Goal: Task Accomplishment & Management: Use online tool/utility

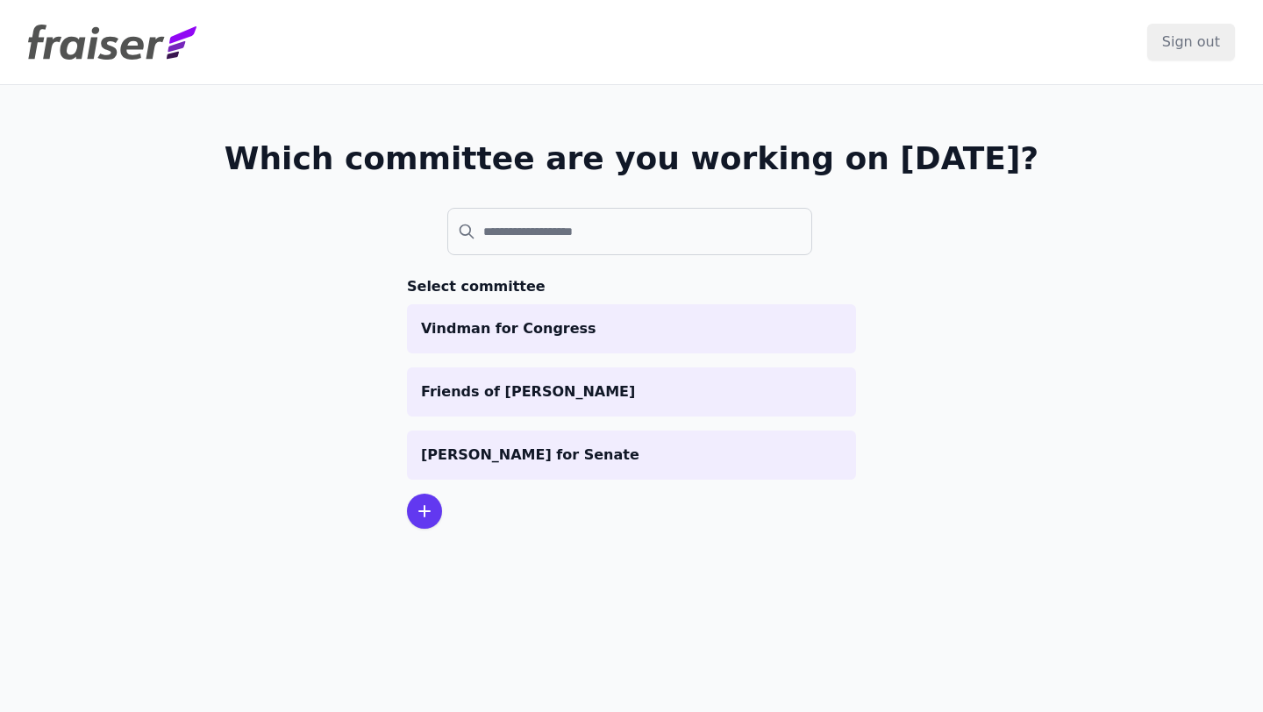
click at [434, 511] on div at bounding box center [424, 511] width 35 height 35
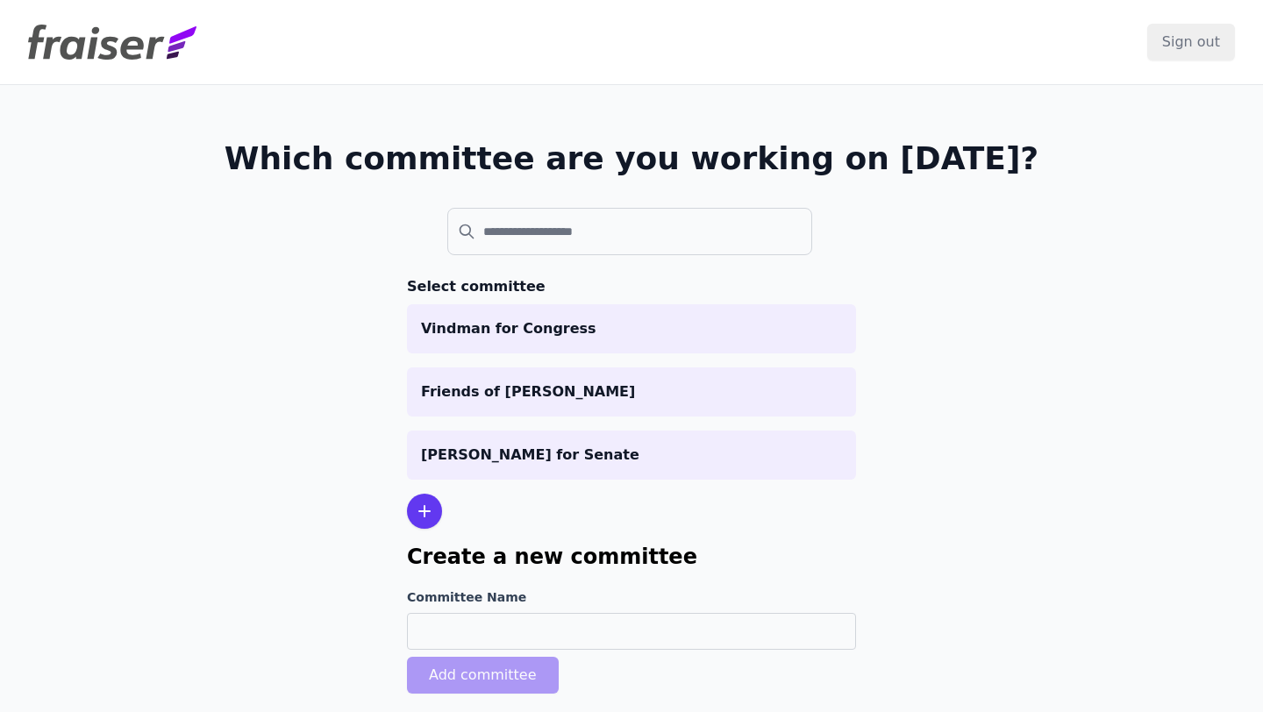
scroll to position [85, 0]
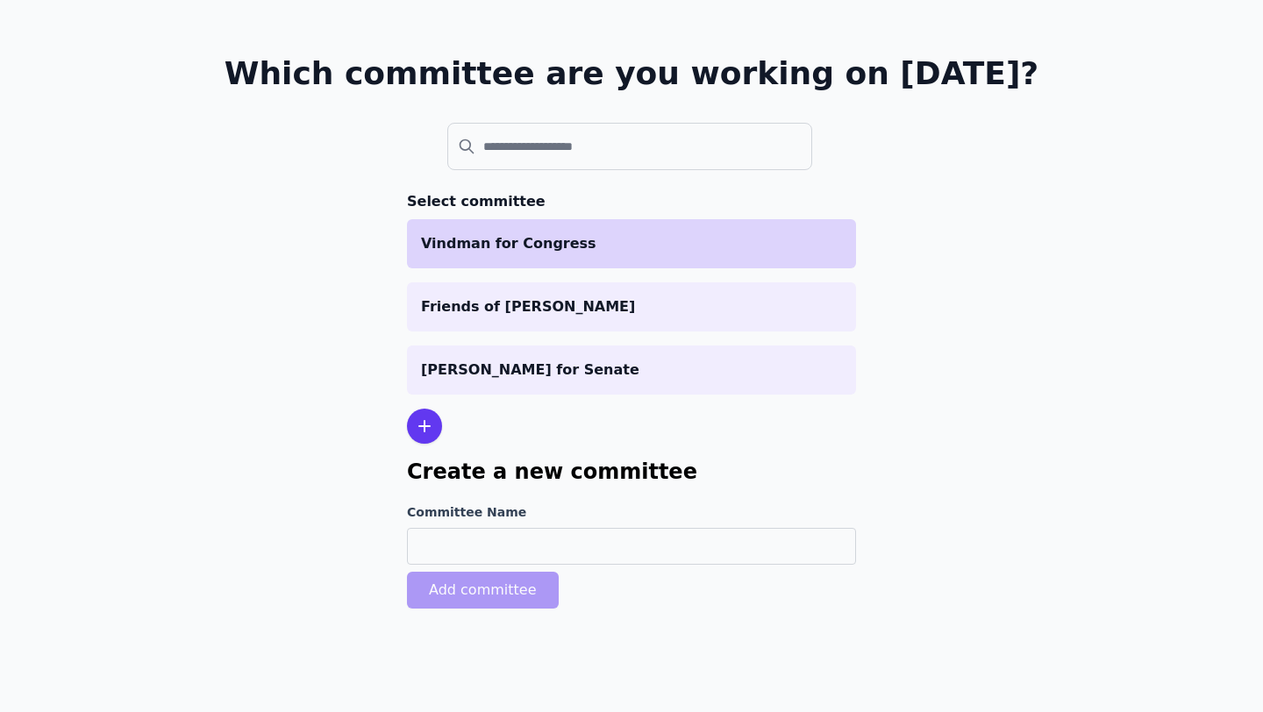
click at [539, 246] on p "Vindman for Congress" at bounding box center [631, 243] width 421 height 21
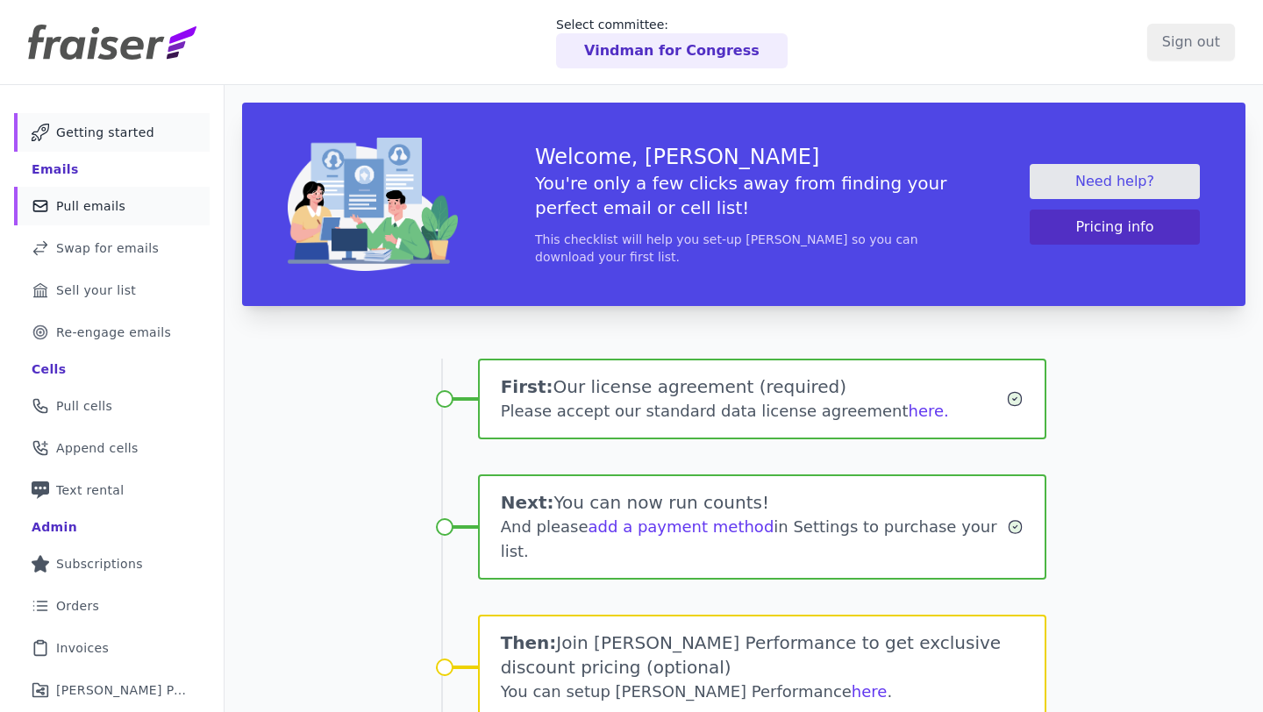
click at [132, 225] on link "Mail Icon Outline of a mail envelope Pull emails" at bounding box center [112, 206] width 196 height 39
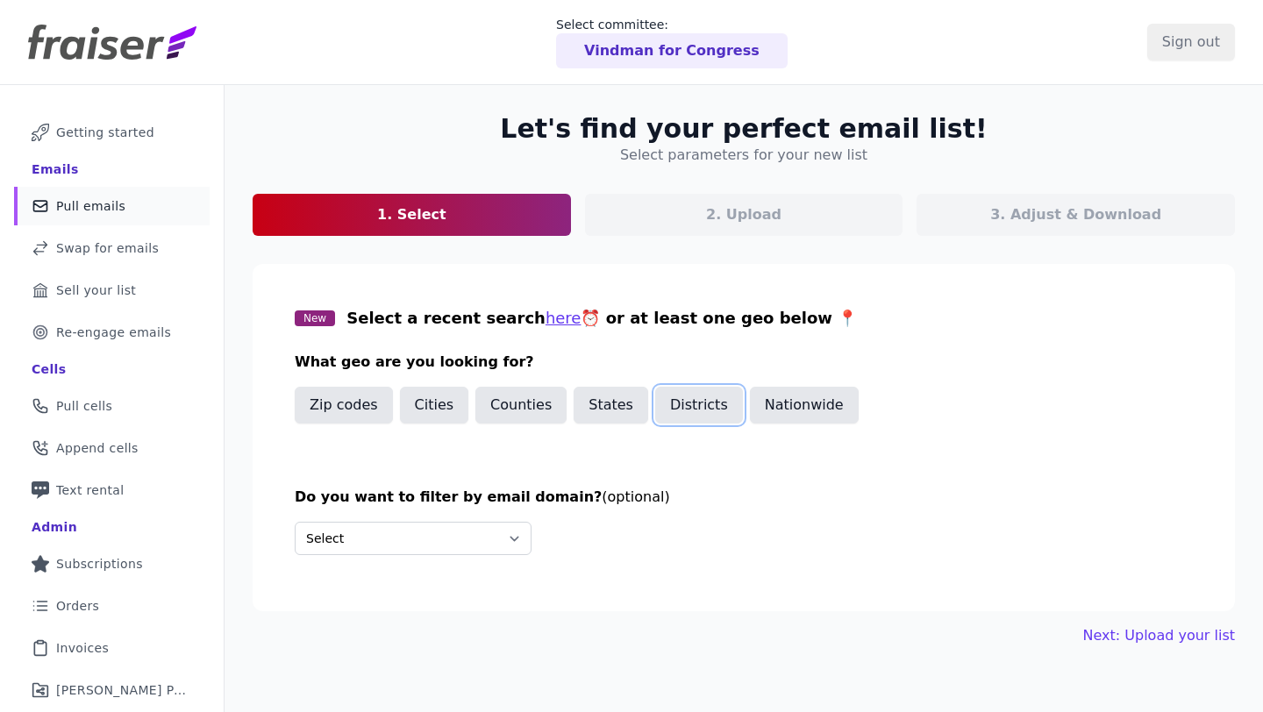
click at [695, 410] on button "Districts" at bounding box center [699, 405] width 88 height 37
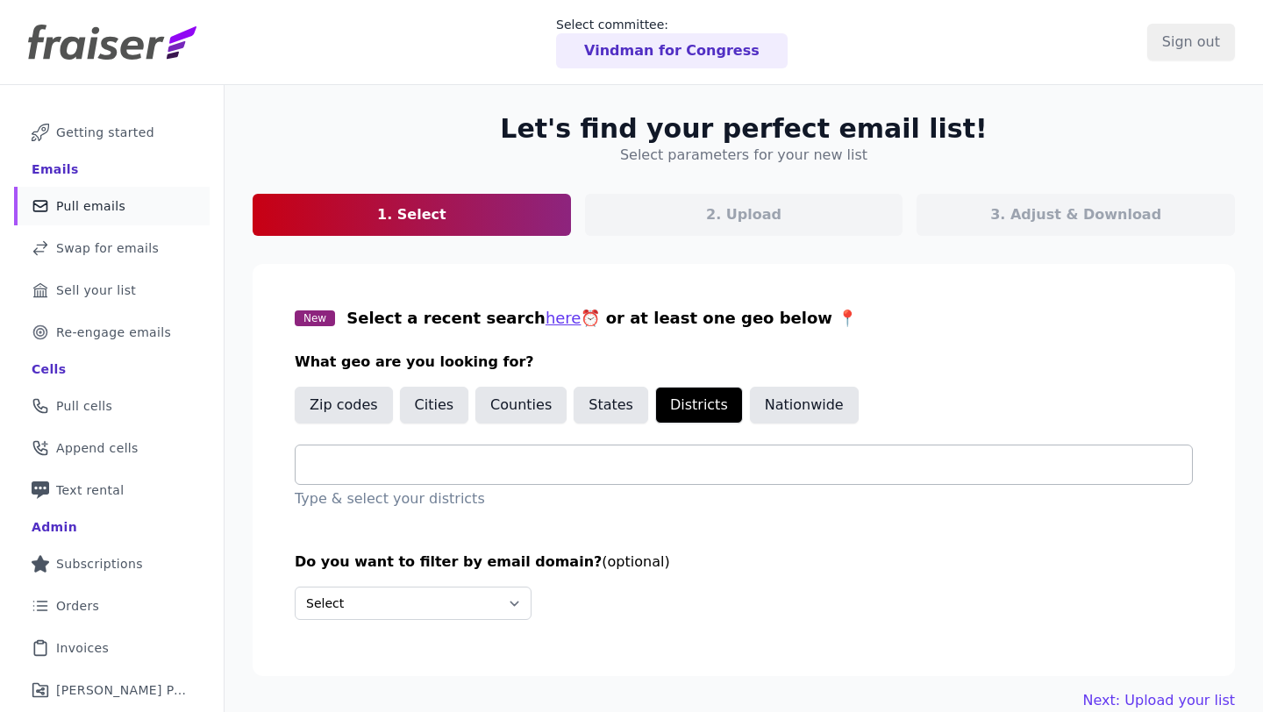
click at [616, 476] on div at bounding box center [751, 465] width 882 height 39
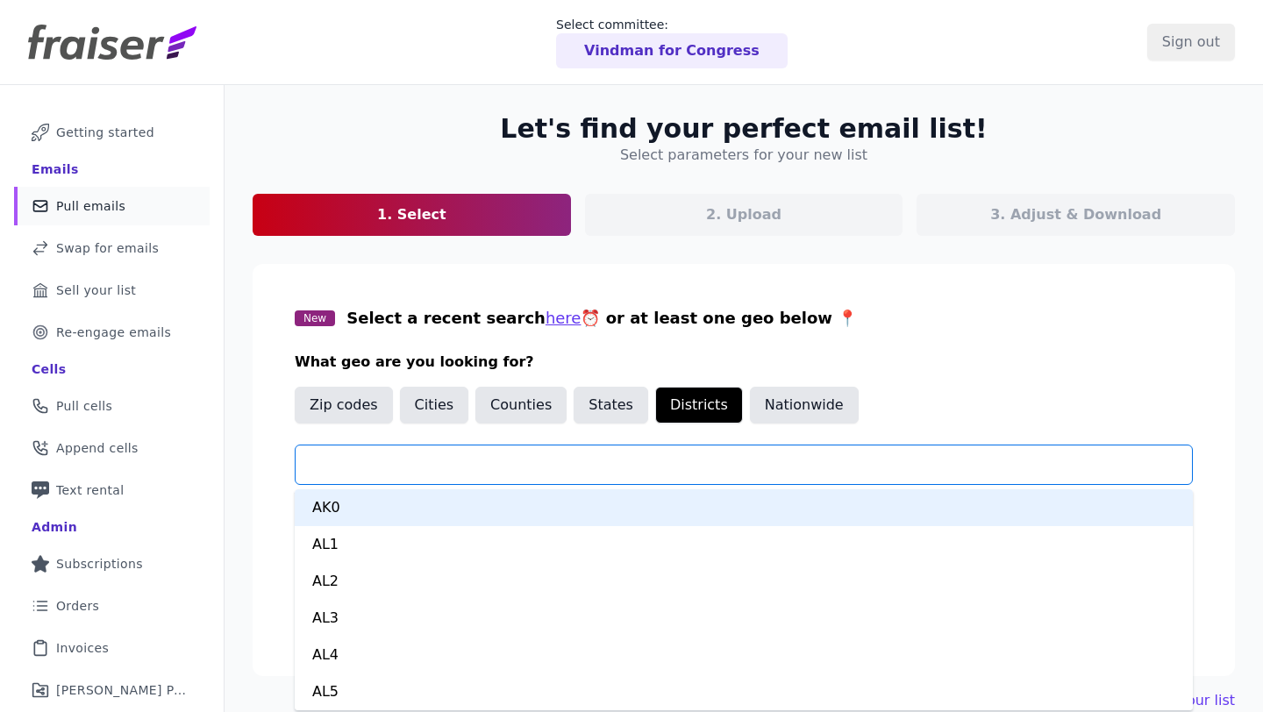
scroll to position [658, 0]
click at [615, 477] on div at bounding box center [751, 465] width 882 height 39
click at [435, 410] on button "Cities" at bounding box center [434, 405] width 69 height 37
